Goal: Transaction & Acquisition: Book appointment/travel/reservation

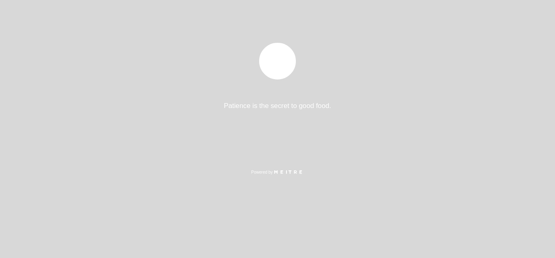
select select "es"
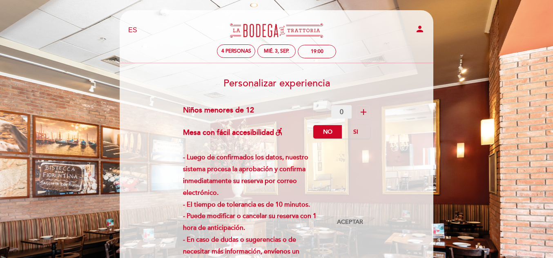
click at [361, 111] on icon "add" at bounding box center [363, 112] width 10 height 10
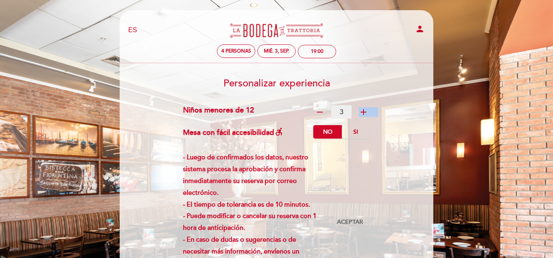
click at [366, 115] on icon "add" at bounding box center [363, 112] width 10 height 10
click at [359, 111] on icon "add" at bounding box center [363, 112] width 10 height 10
click at [362, 112] on icon "add" at bounding box center [363, 112] width 10 height 10
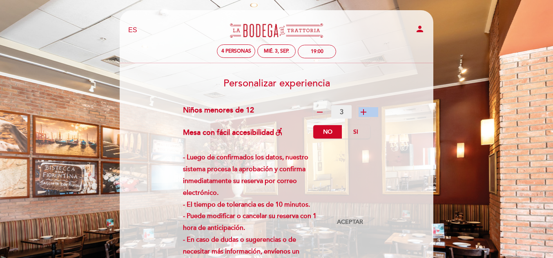
click at [362, 112] on icon "add" at bounding box center [363, 112] width 10 height 10
click at [322, 109] on icon "remove" at bounding box center [320, 112] width 10 height 10
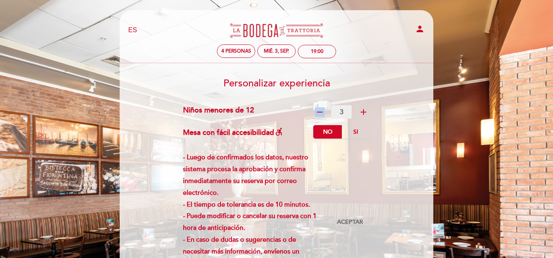
click at [322, 109] on icon "remove" at bounding box center [320, 112] width 10 height 10
click at [346, 221] on span "Aceptar" at bounding box center [350, 222] width 26 height 9
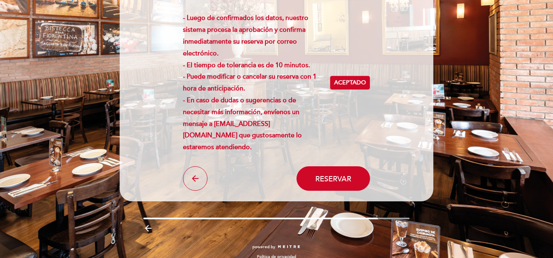
scroll to position [149, 0]
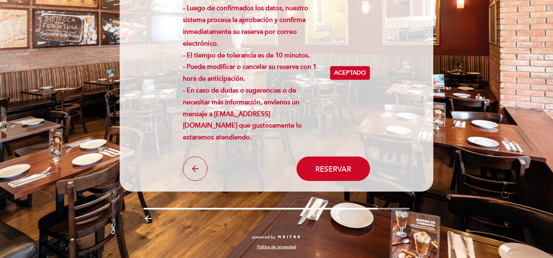
click at [335, 182] on header "EN ES PT La Bodega de la [GEOGRAPHIC_DATA] person 4 personas mié. 3, sep. 19:00…" at bounding box center [276, 26] width 313 height 331
click at [343, 167] on span "Reservar" at bounding box center [333, 168] width 36 height 9
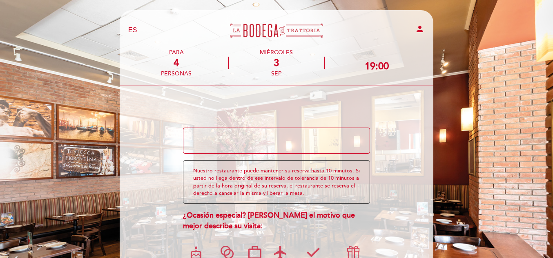
scroll to position [105, 0]
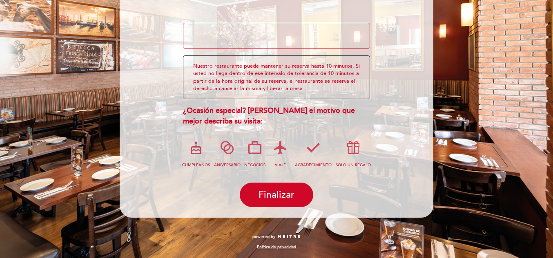
click at [191, 152] on icon at bounding box center [195, 147] width 21 height 21
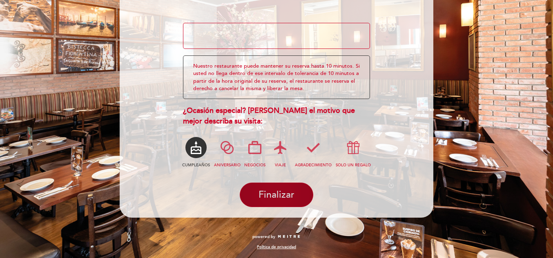
click at [297, 189] on button "Finalizar" at bounding box center [276, 195] width 73 height 24
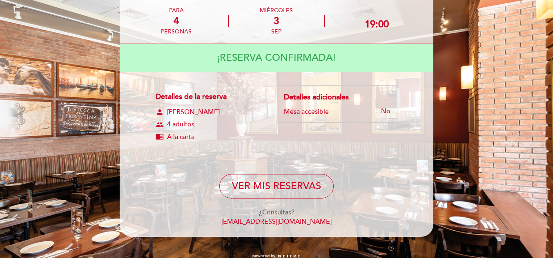
scroll to position [61, 0]
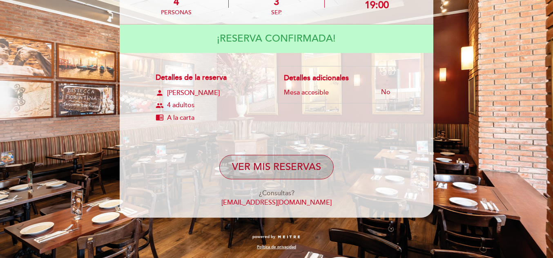
click at [293, 173] on button "VER MIS RESERVAS" at bounding box center [276, 167] width 114 height 24
select select "es"
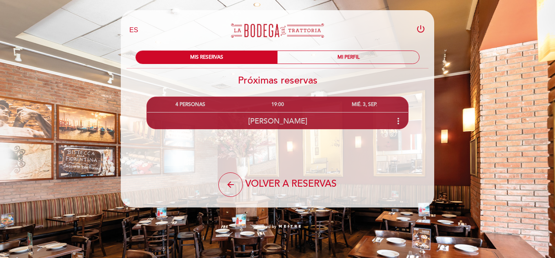
click at [399, 119] on icon "more_vert" at bounding box center [398, 121] width 10 height 10
